Goal: Task Accomplishment & Management: Manage account settings

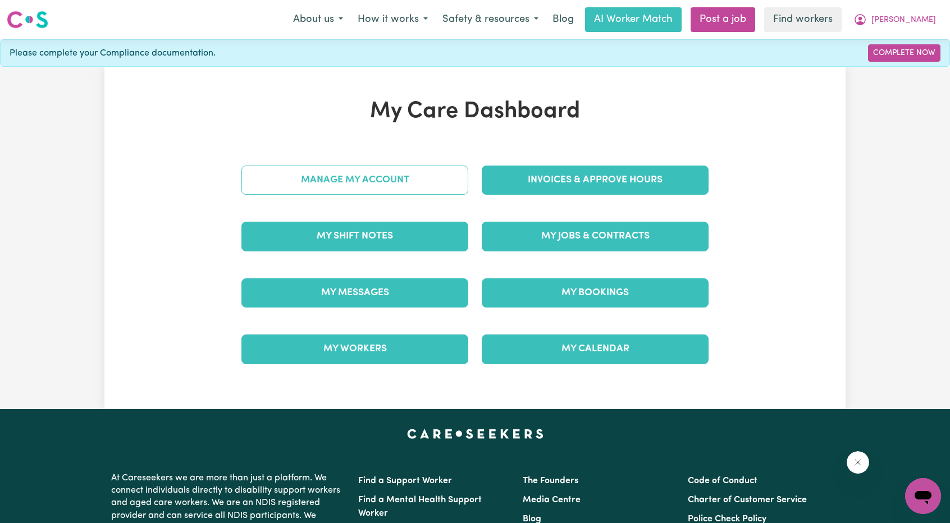
click at [432, 186] on link "Manage My Account" at bounding box center [354, 180] width 227 height 29
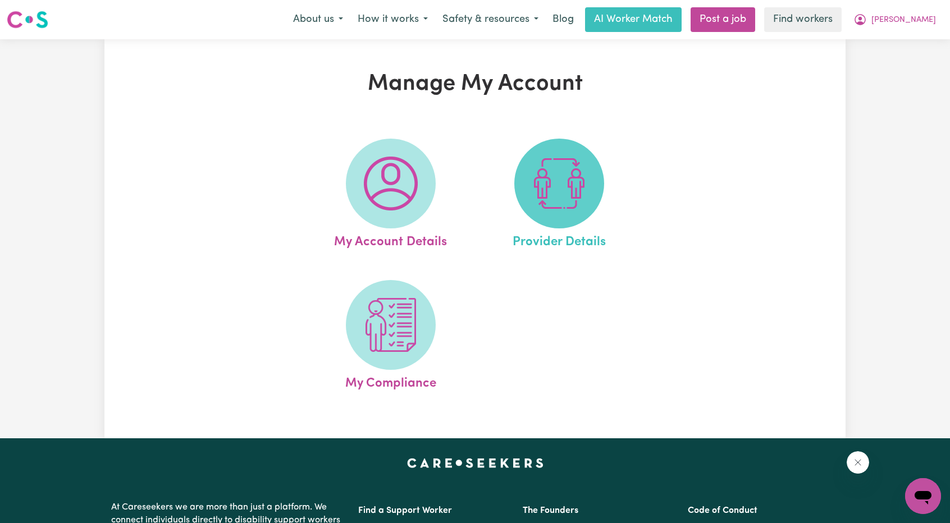
click at [578, 202] on img at bounding box center [559, 184] width 54 height 54
select select "NDIS_FUNDING_PLAN_MANAGED"
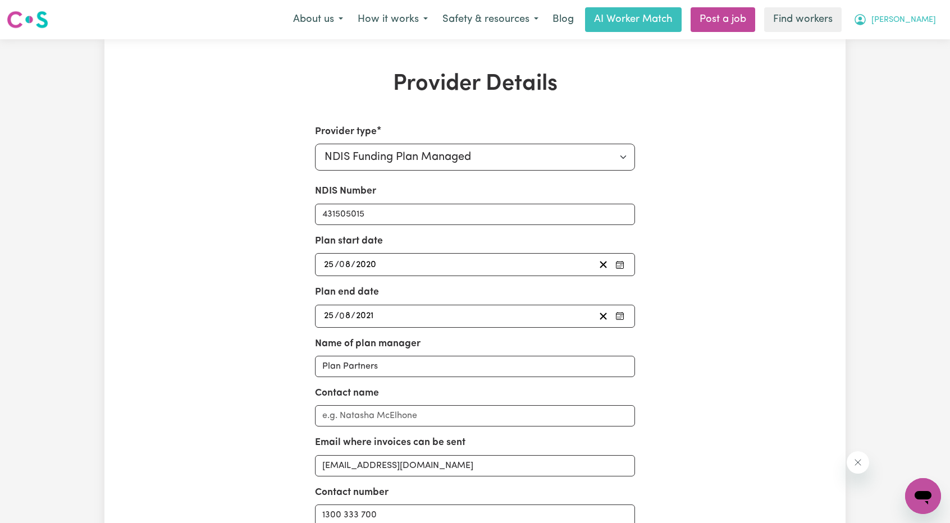
click at [929, 17] on span "[PERSON_NAME]" at bounding box center [903, 20] width 65 height 12
click at [896, 64] on link "Logout" at bounding box center [898, 64] width 89 height 21
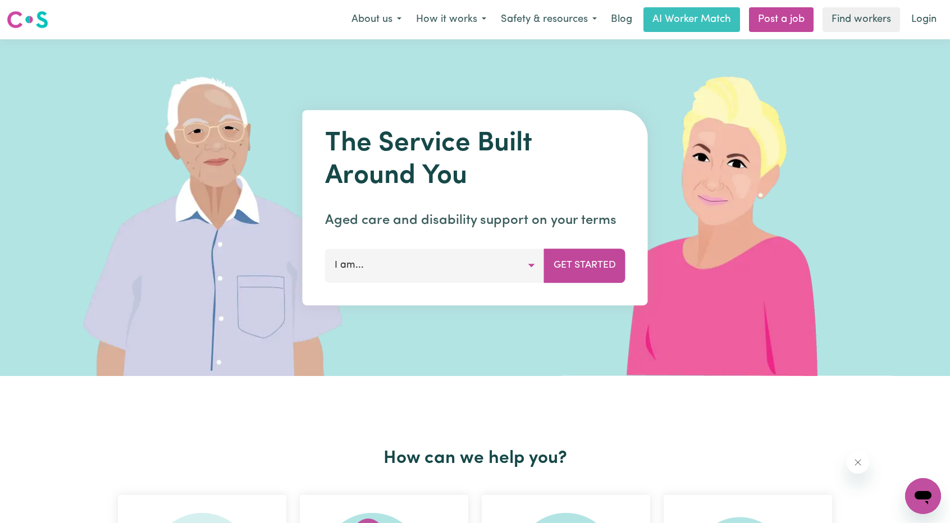
click at [925, 18] on link "Login" at bounding box center [924, 19] width 39 height 25
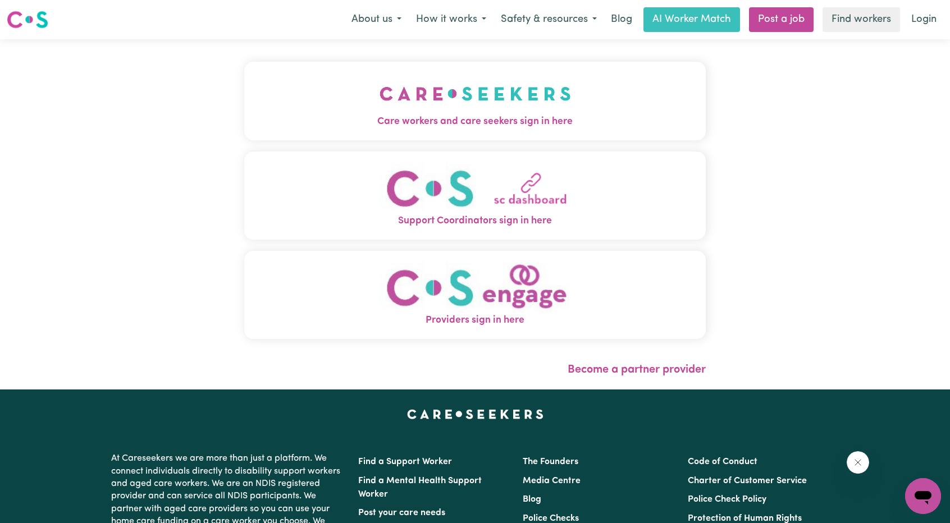
click at [380, 94] on img "Care workers and care seekers sign in here" at bounding box center [475, 94] width 191 height 42
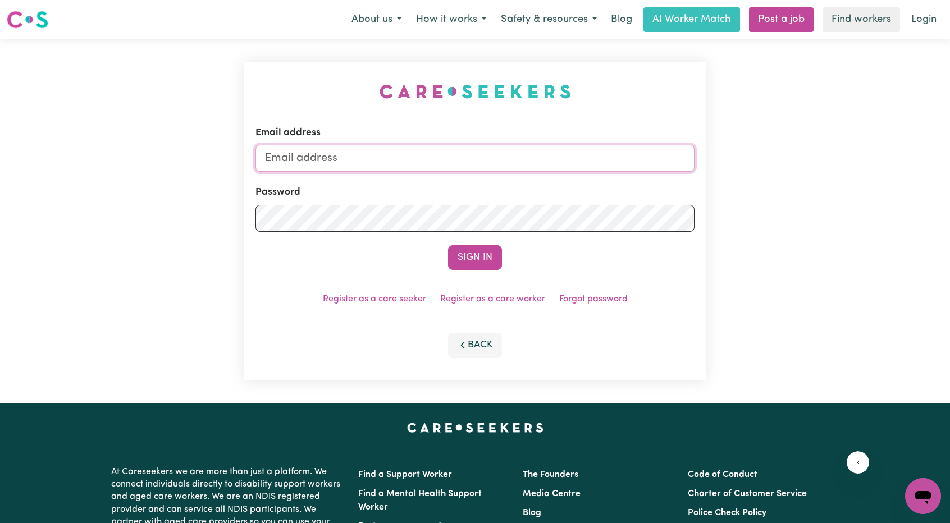
click at [462, 156] on input "Email address" at bounding box center [474, 158] width 439 height 27
drag, startPoint x: 324, startPoint y: 159, endPoint x: 487, endPoint y: 173, distance: 164.0
click at [487, 173] on form "Email address [EMAIL_ADDRESS][PERSON_NAME][DOMAIN_NAME] Password Sign In" at bounding box center [474, 198] width 439 height 144
type input "[EMAIL_ADDRESS][DOMAIN_NAME]"
click at [619, 232] on form "Email address [EMAIL_ADDRESS][DOMAIN_NAME] Password Sign In" at bounding box center [474, 198] width 439 height 144
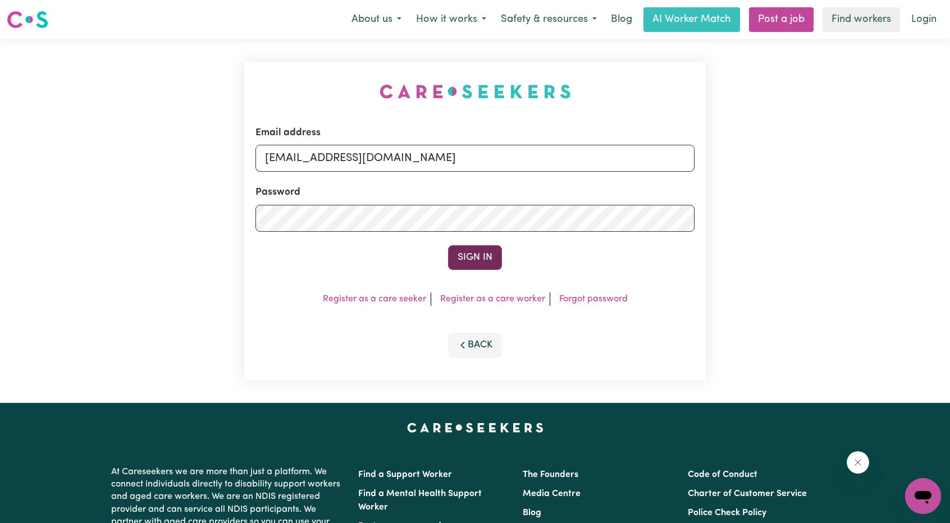
click at [478, 264] on button "Sign In" at bounding box center [475, 257] width 54 height 25
